Goal: Task Accomplishment & Management: Use online tool/utility

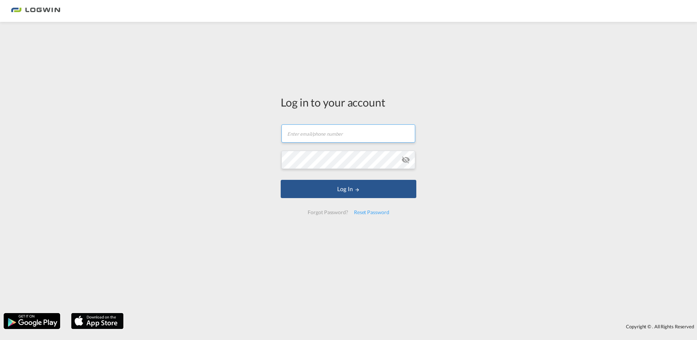
type input "[PERSON_NAME][EMAIL_ADDRESS][DOMAIN_NAME]"
click at [328, 198] on form "[PERSON_NAME][EMAIL_ADDRESS][DOMAIN_NAME] Email field is required Password fiel…" at bounding box center [349, 169] width 136 height 105
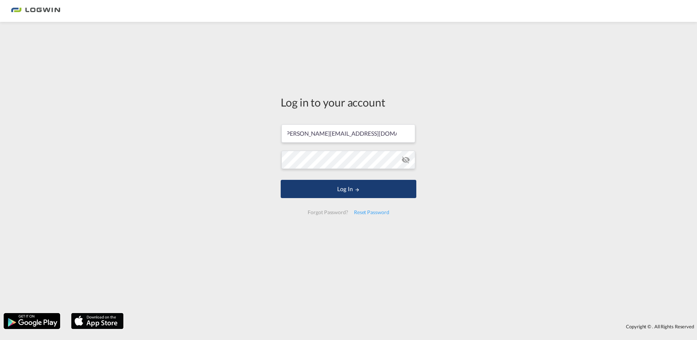
click at [329, 189] on button "Log In" at bounding box center [349, 189] width 136 height 18
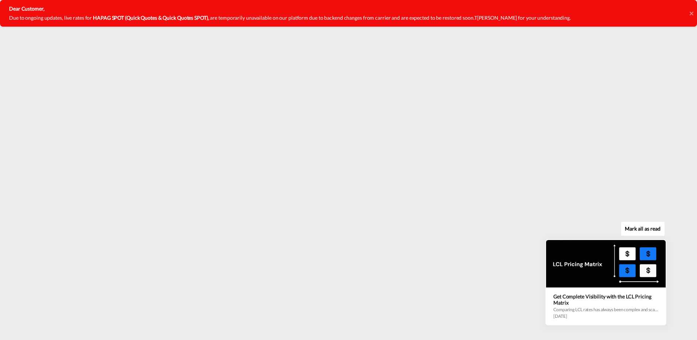
click at [652, 229] on button "Mark all as read" at bounding box center [642, 228] width 44 height 15
